Goal: Task Accomplishment & Management: Use online tool/utility

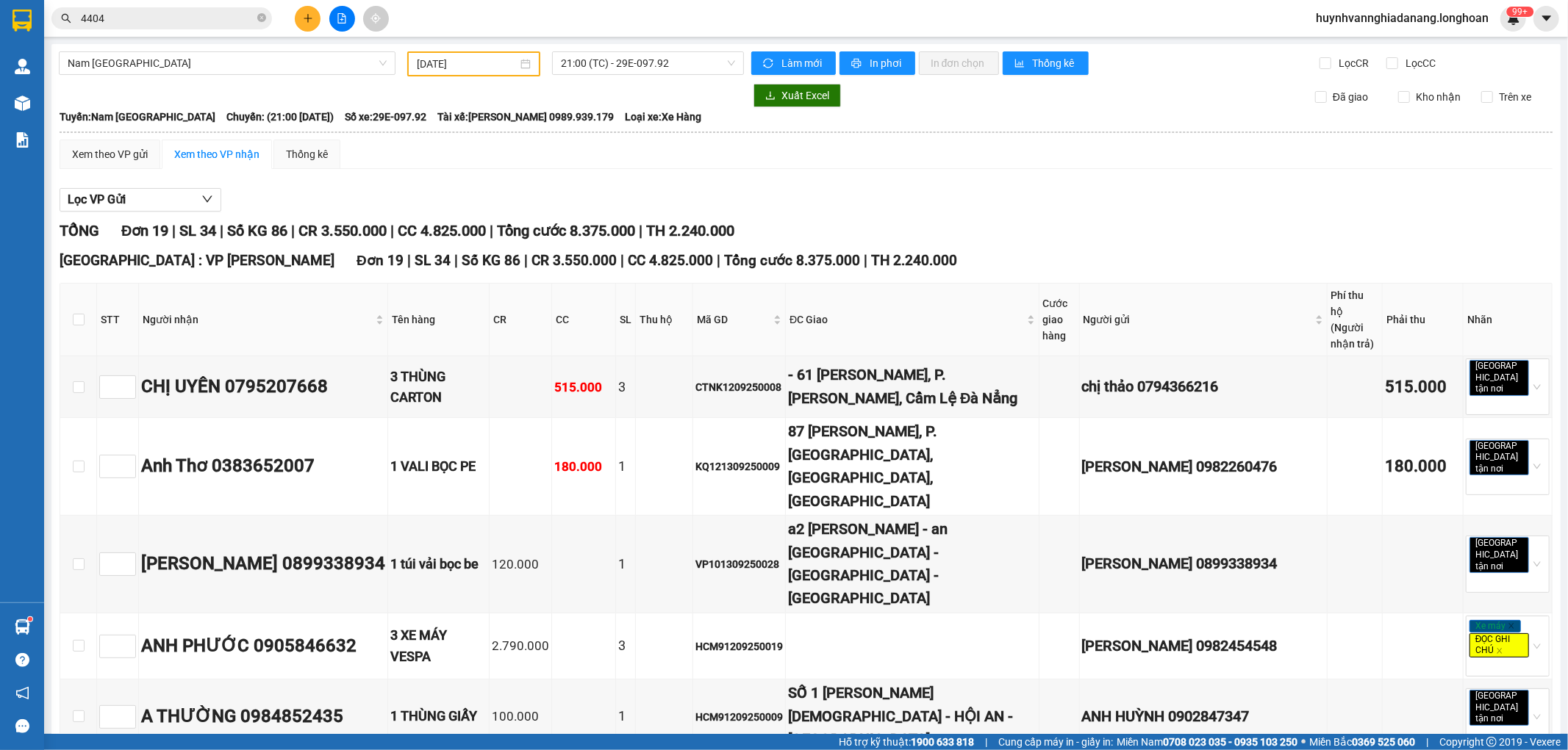
scroll to position [945, 0]
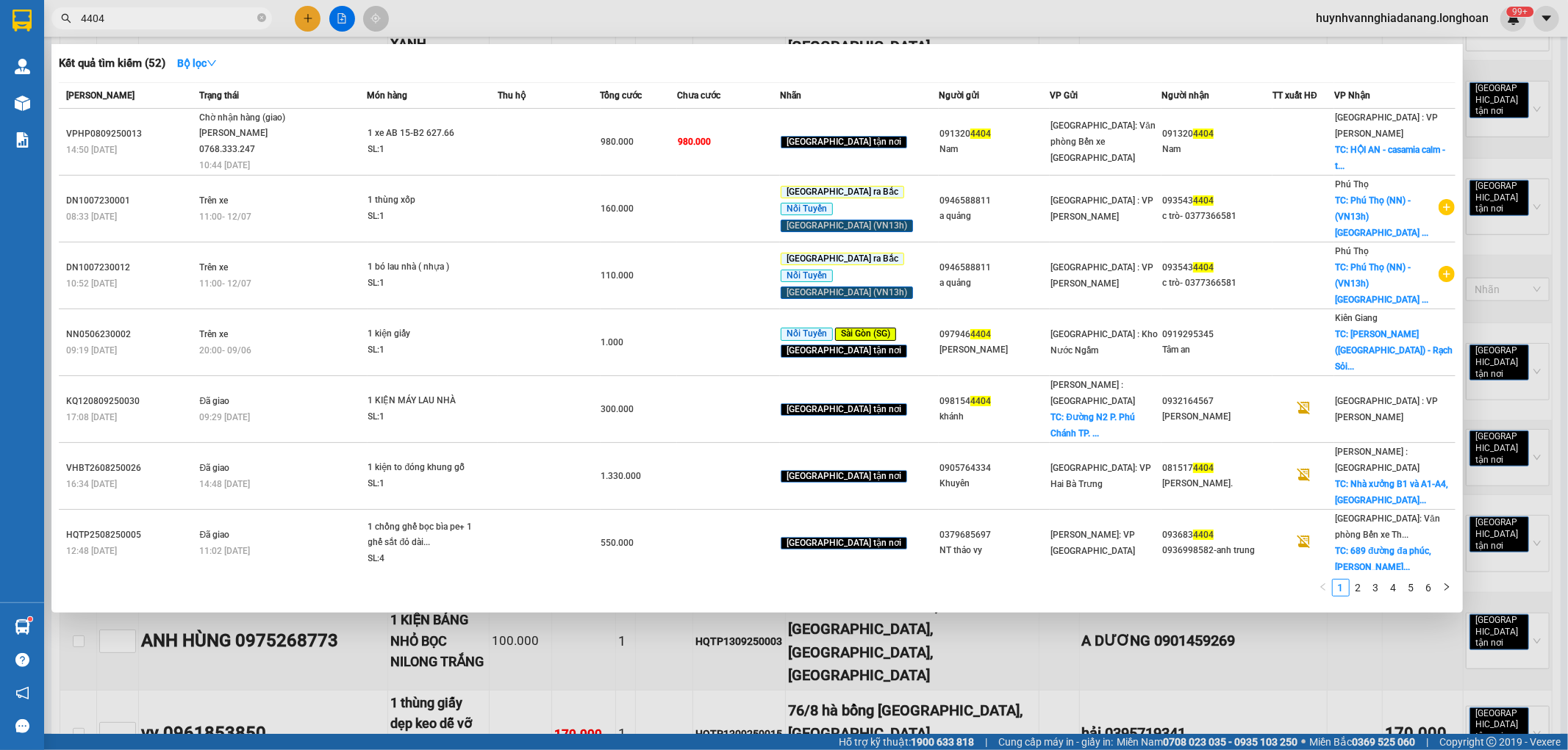
click at [158, 22] on input "4404" at bounding box center [167, 18] width 173 height 16
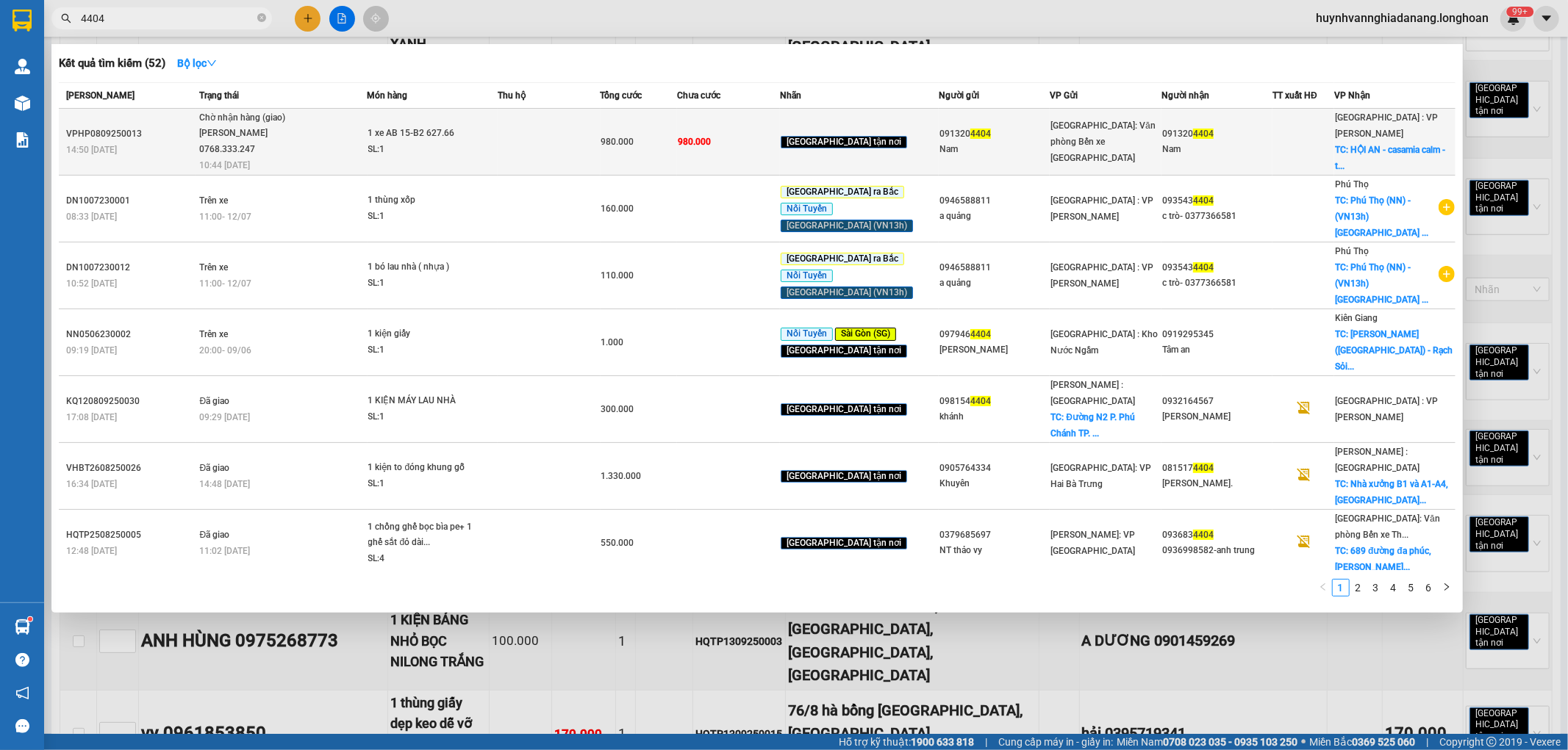
click at [357, 140] on span "Chờ nhận hàng (giao) [PERSON_NAME] 0768.333.247 10:44 [DATE]" at bounding box center [283, 140] width 167 height 61
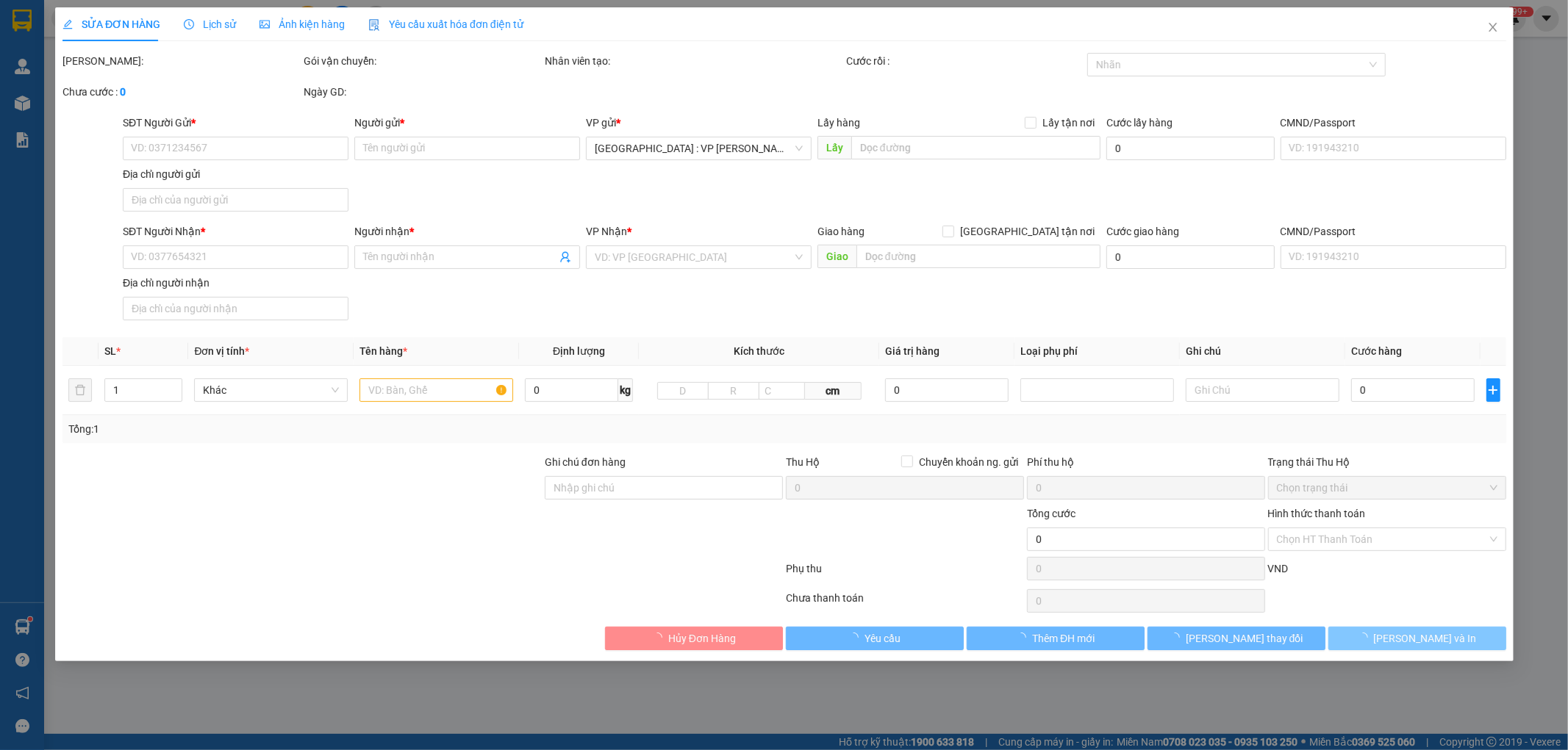
type input "0913204404"
type input "Nam"
type input "0913204404"
type input "Nam"
checkbox input "true"
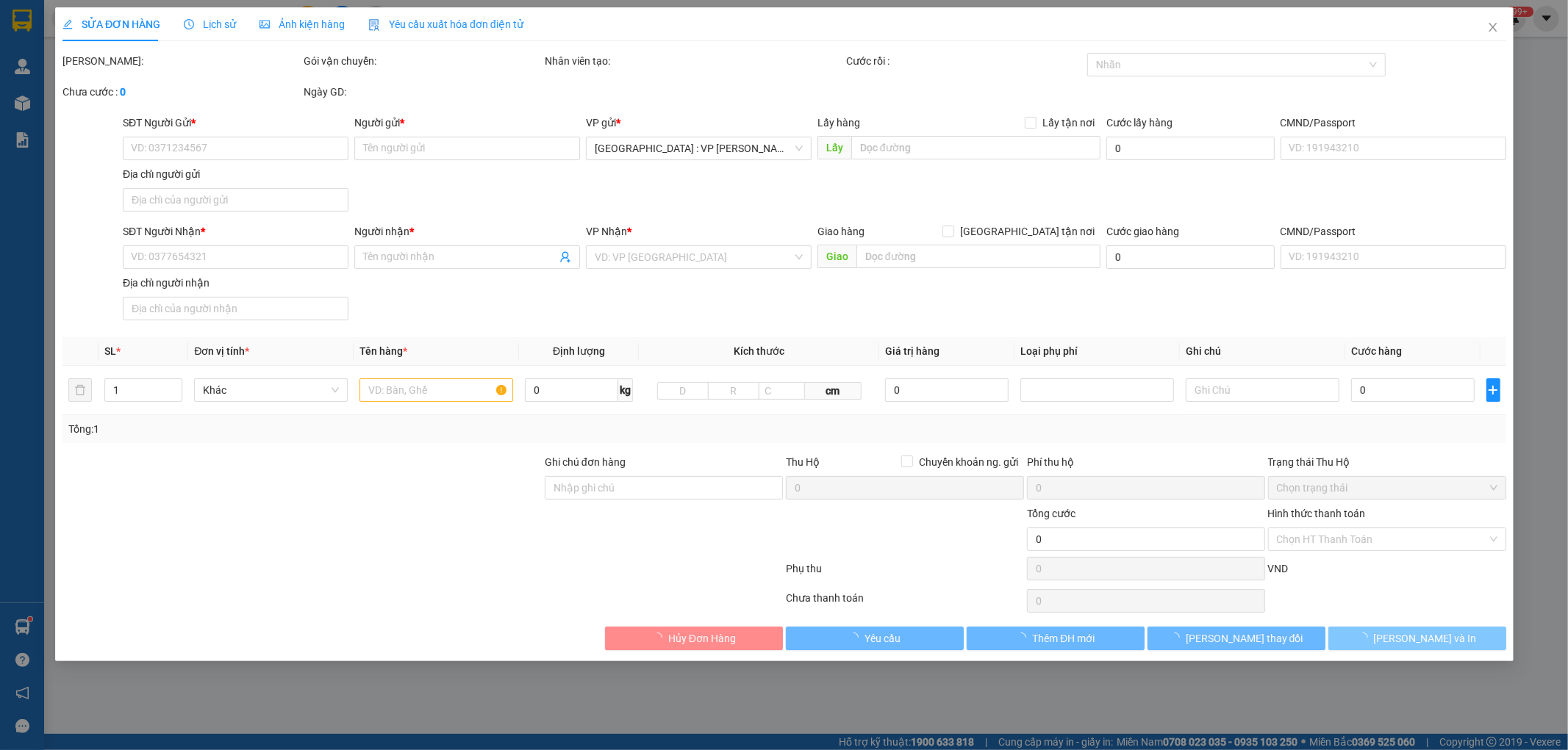
type input "HỘI AN - casamia calm - [GEOGRAPHIC_DATA] - cẩm hà - hội an"
type input "1 CHÌA KHÓA"
type input "980.000"
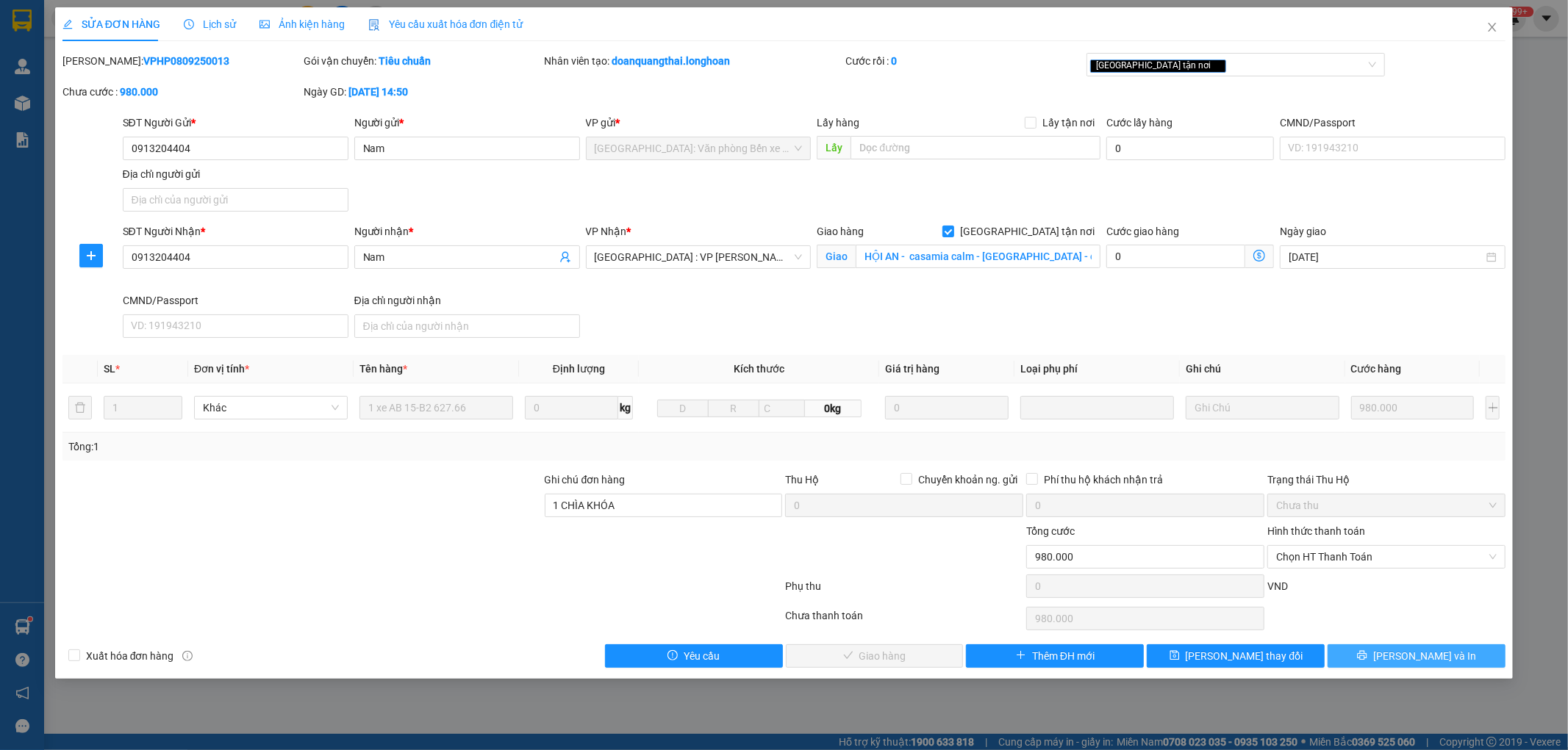
click at [1446, 660] on button "[PERSON_NAME] và In" at bounding box center [1416, 656] width 178 height 23
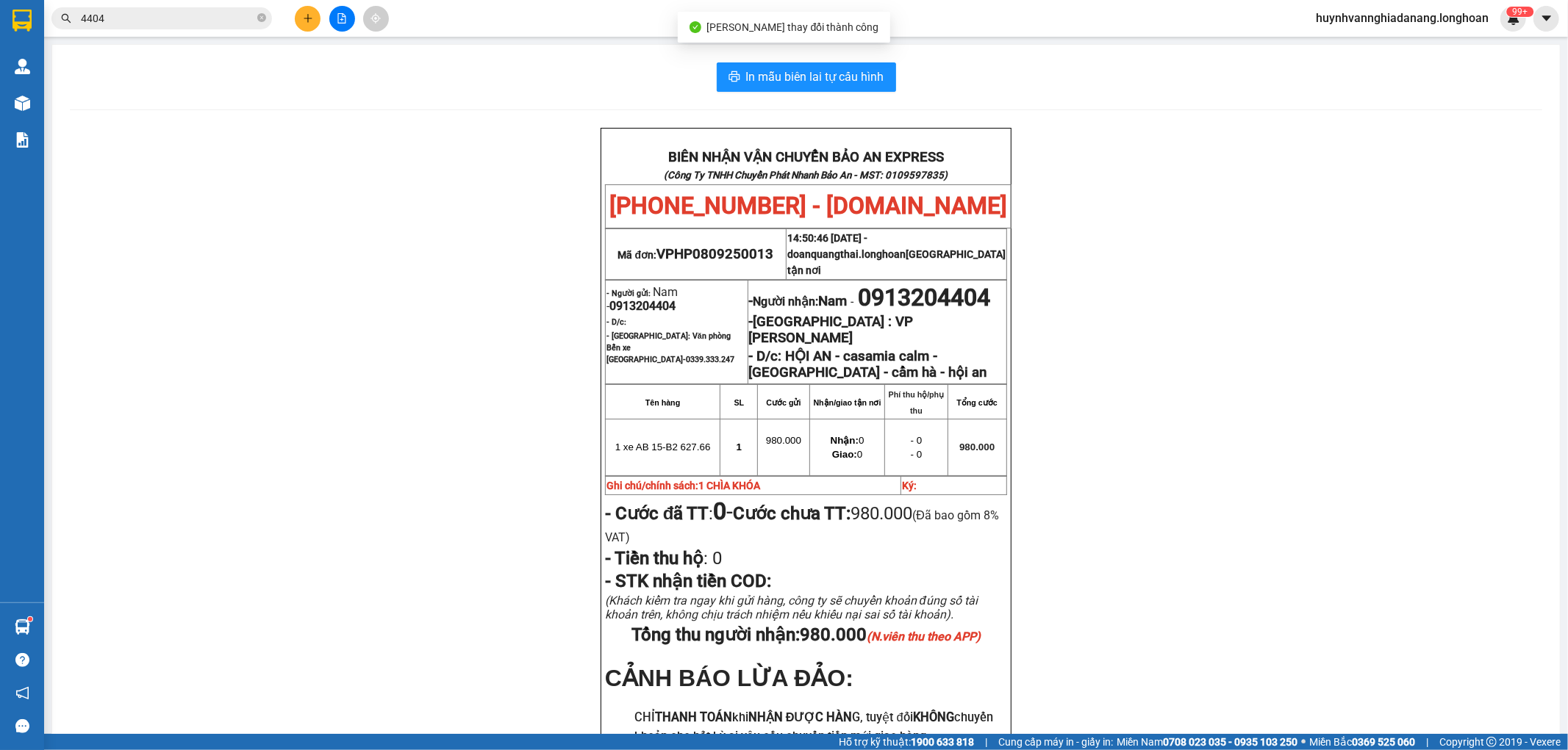
drag, startPoint x: 945, startPoint y: 306, endPoint x: 948, endPoint y: 319, distance: 13.3
click at [948, 312] on p "- Người nhận: Nam - 0913204404" at bounding box center [877, 297] width 257 height 28
click at [969, 341] on p "- [GEOGRAPHIC_DATA] : VP [PERSON_NAME]" at bounding box center [877, 330] width 257 height 33
